Goal: Transaction & Acquisition: Purchase product/service

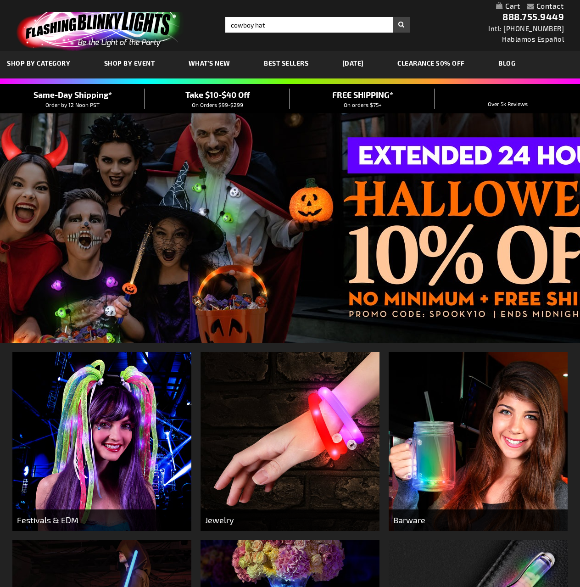
type input "cowboy hat"
click at [393, 17] on button "Search" at bounding box center [401, 25] width 17 height 16
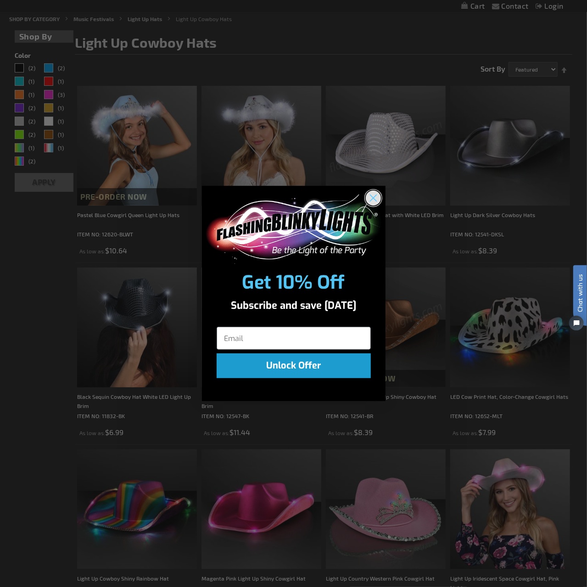
click at [374, 201] on circle "Close dialog" at bounding box center [372, 197] width 15 height 15
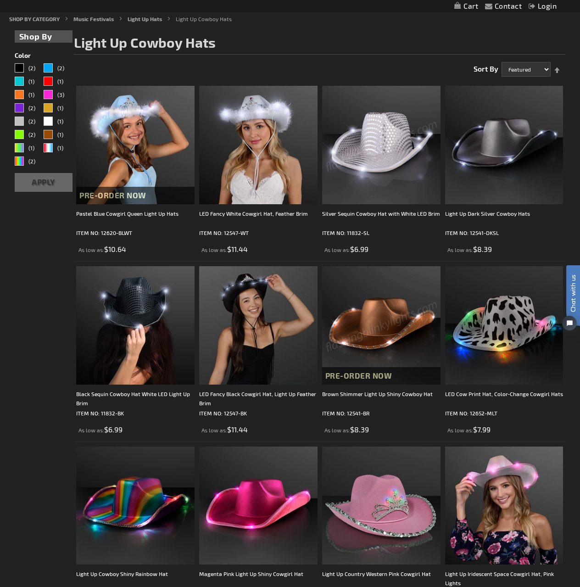
click at [363, 333] on img at bounding box center [381, 325] width 118 height 118
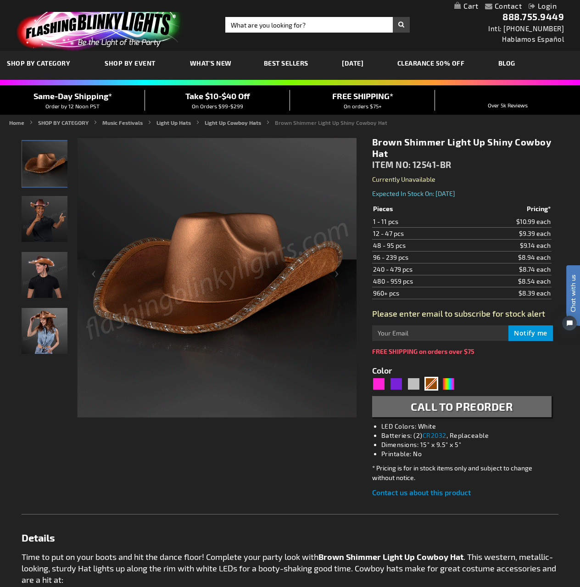
click at [40, 327] on img "Woman wearing Brown Shimmer Light Up Shiny Cowboy Hat" at bounding box center [45, 331] width 46 height 46
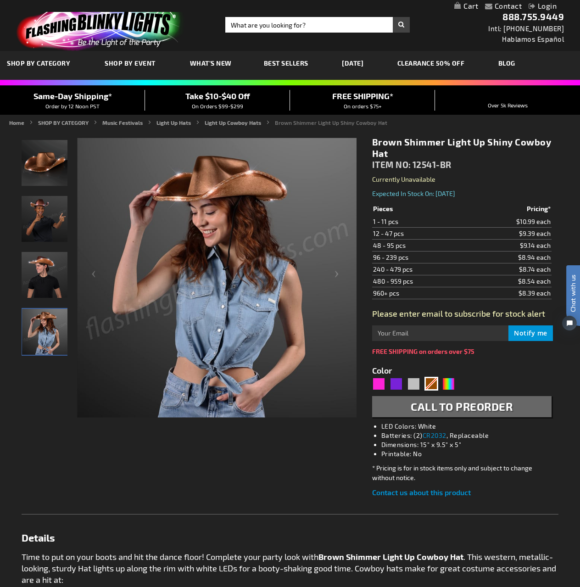
click at [50, 171] on img "Brown Shimmer Light Up Shiny Cowboy Hat" at bounding box center [45, 163] width 46 height 46
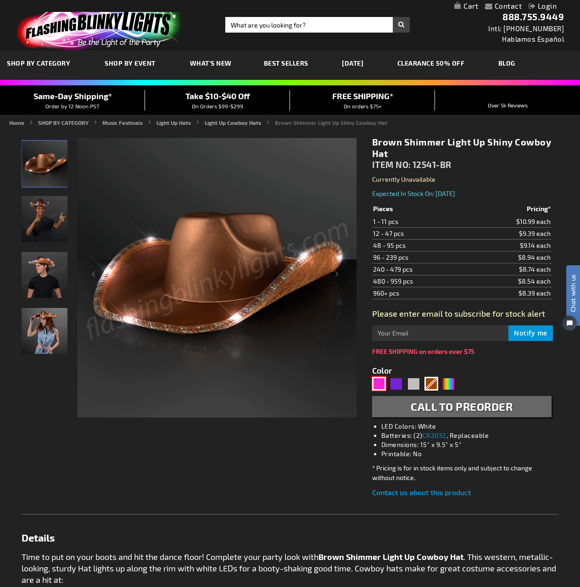
click at [380, 384] on div "Pink" at bounding box center [379, 384] width 14 height 14
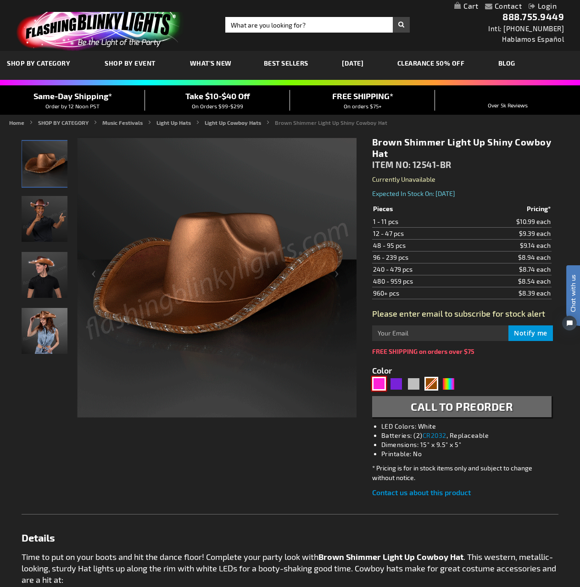
type input "5639"
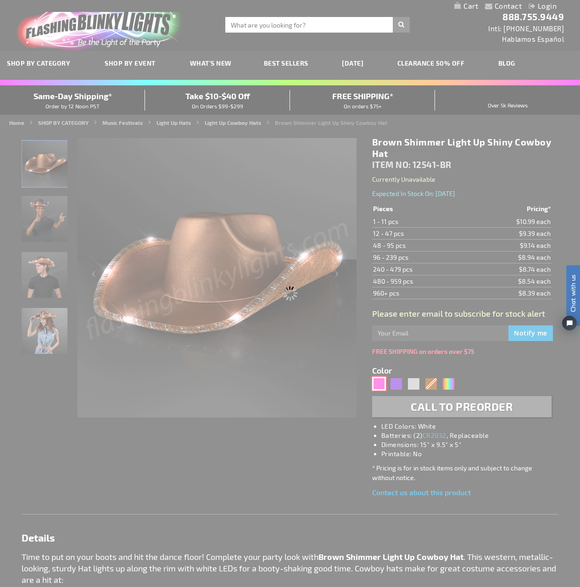
type input "12541-MGPK"
type input "Customize - Magenta Pink Light Up Shiny Cowgirl Hat - ITEM NO: 12541-MGPK"
select select
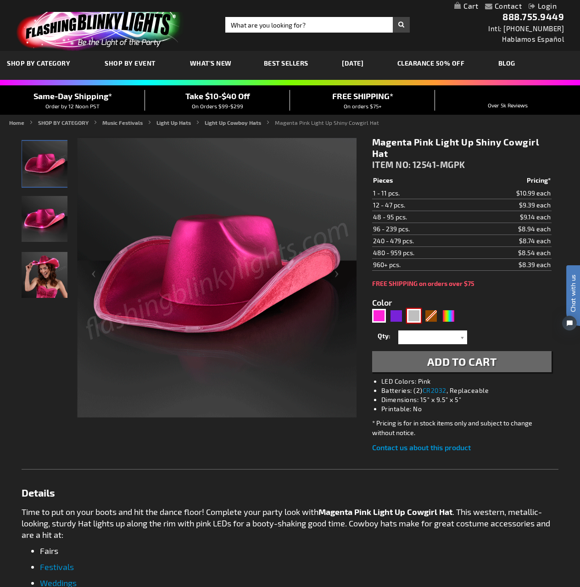
click at [415, 313] on div "Silver" at bounding box center [414, 316] width 14 height 14
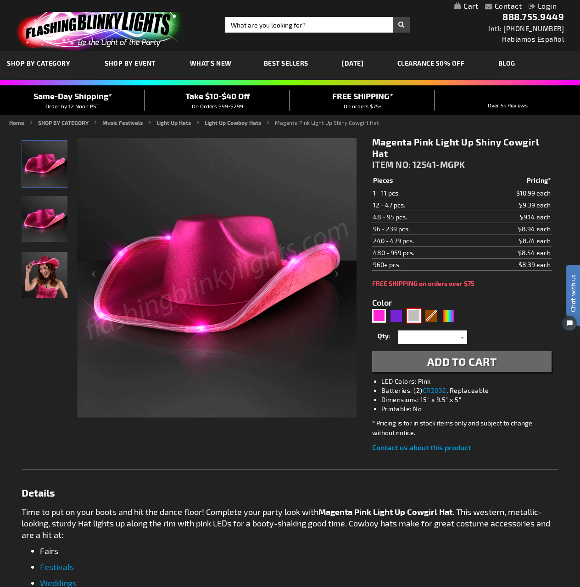
type input "5644"
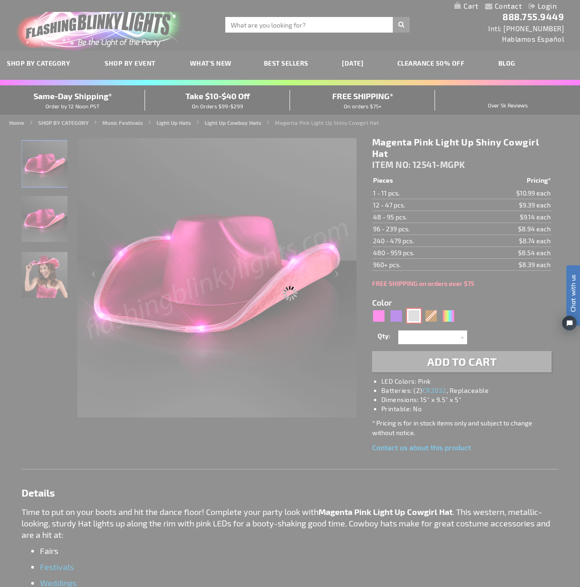
type input "12541-DKSL"
type input "Customize - Light Up Dark Silver Cowboy Hats - ITEM NO: 12541-DKSL"
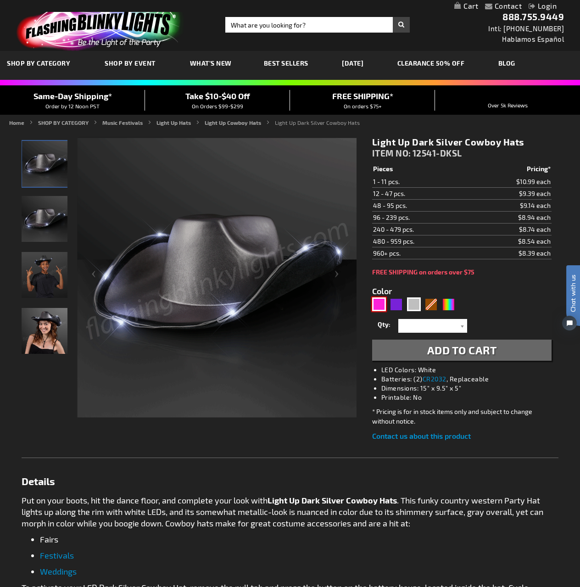
click at [377, 299] on div "Pink" at bounding box center [379, 304] width 14 height 14
type input "5639"
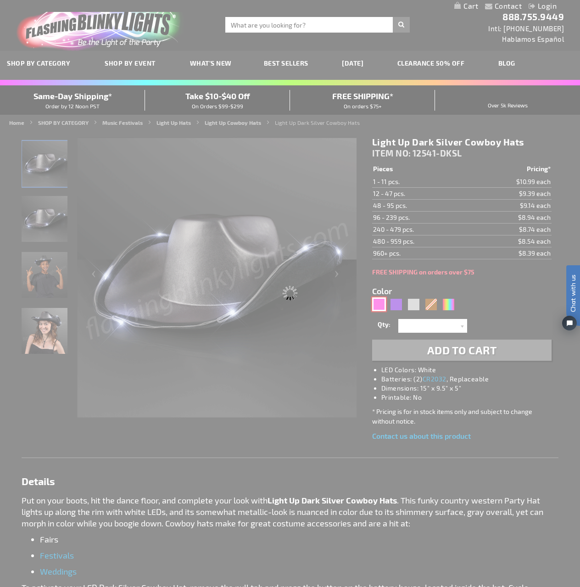
type input "12541-MGPK"
type input "Customize - Magenta Pink Light Up Shiny Cowgirl Hat - ITEM NO: 12541-MGPK"
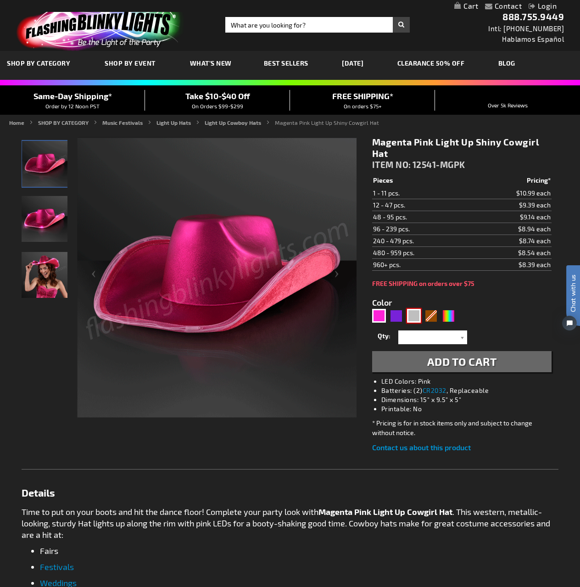
click at [413, 314] on div "Silver" at bounding box center [414, 316] width 14 height 14
type input "5644"
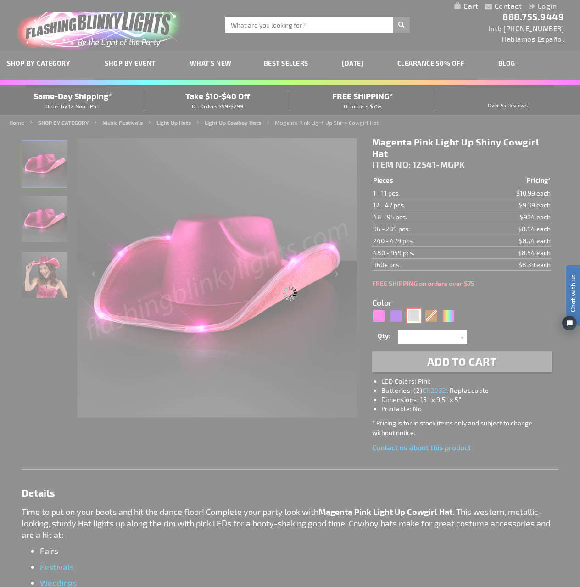
type input "12541-DKSL"
type input "Customize - Light Up Dark Silver Cowboy Hats - ITEM NO: 12541-DKSL"
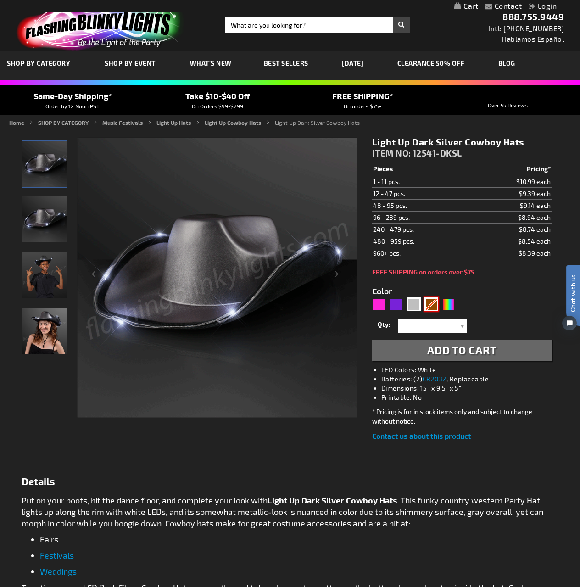
click at [433, 304] on div "Brown" at bounding box center [431, 304] width 14 height 14
type input "5696"
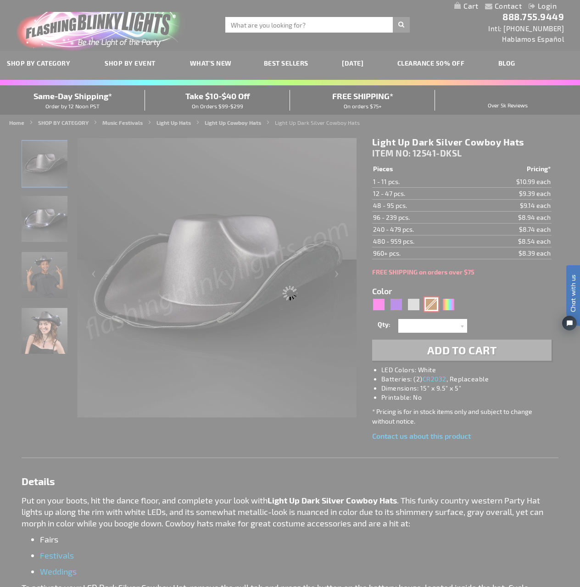
type input "12541-BR"
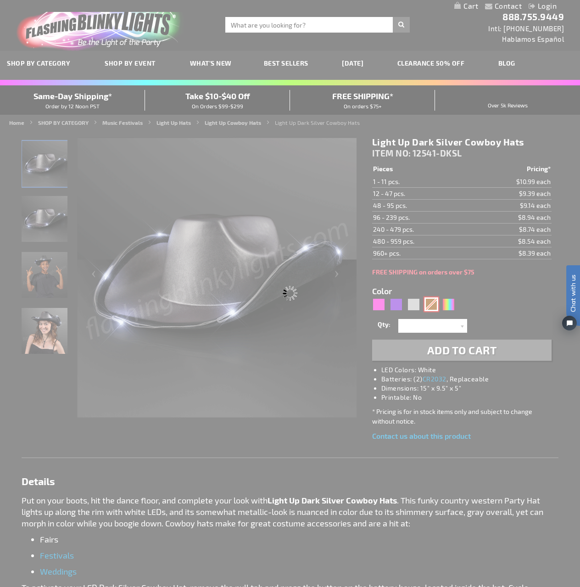
type input "Customize - Brown Shimmer Light Up Shiny Cowboy Hat - ITEM NO: 12541-BR"
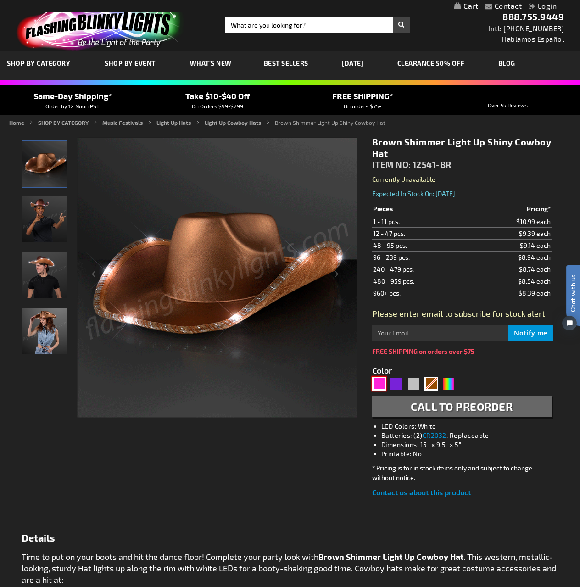
click at [381, 380] on div "Pink" at bounding box center [379, 384] width 14 height 14
type input "5639"
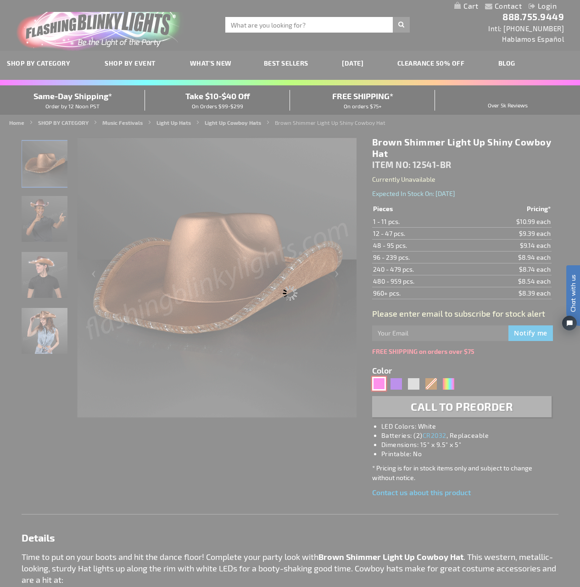
type input "12541-MGPK"
type input "Customize - Magenta Pink Light Up Shiny Cowgirl Hat - ITEM NO: 12541-MGPK"
select select
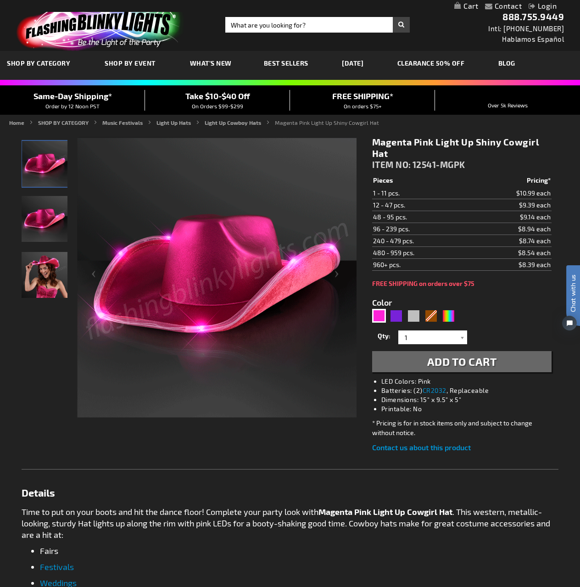
click at [92, 429] on div "Checkout as a new customer Creating an account has many benefits: See order and…" at bounding box center [290, 522] width 537 height 786
